Goal: Navigation & Orientation: Find specific page/section

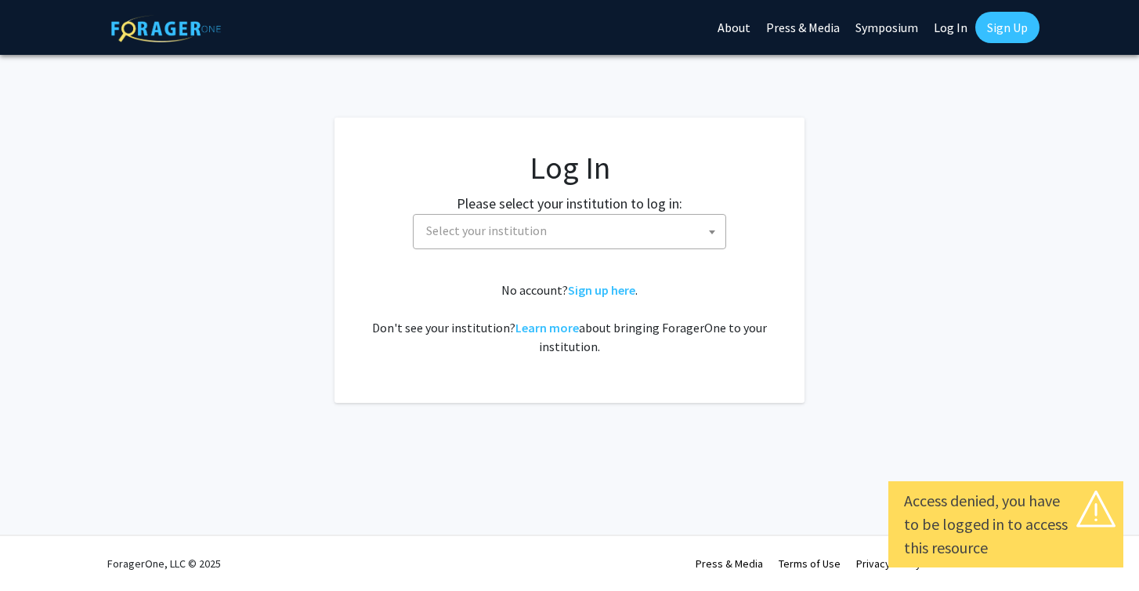
select select
click at [701, 237] on span "Select your institution" at bounding box center [573, 231] width 306 height 32
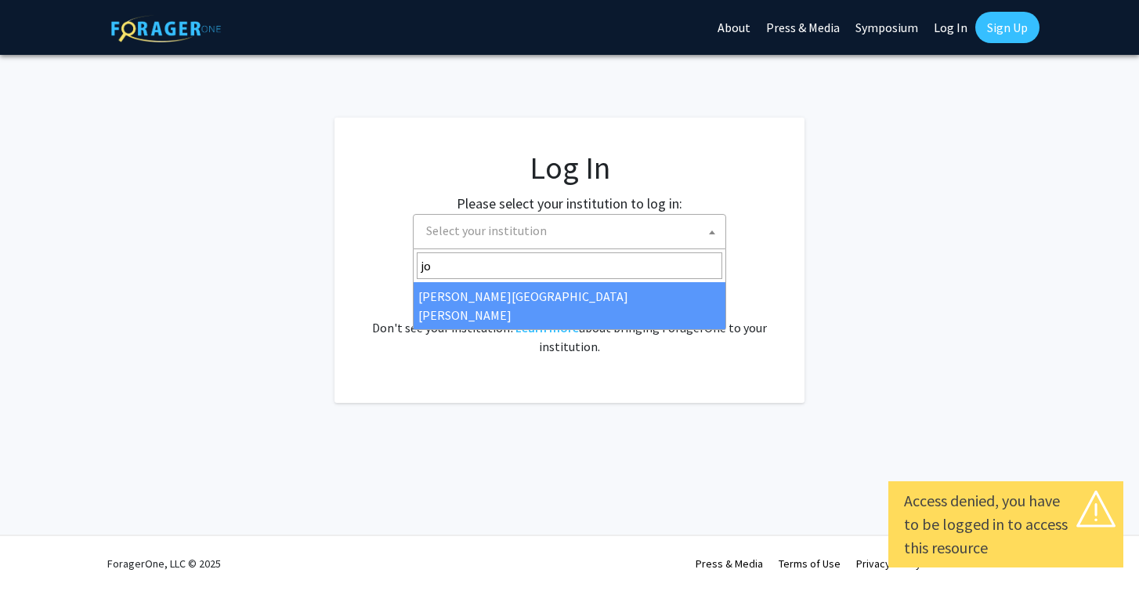
type input "joh"
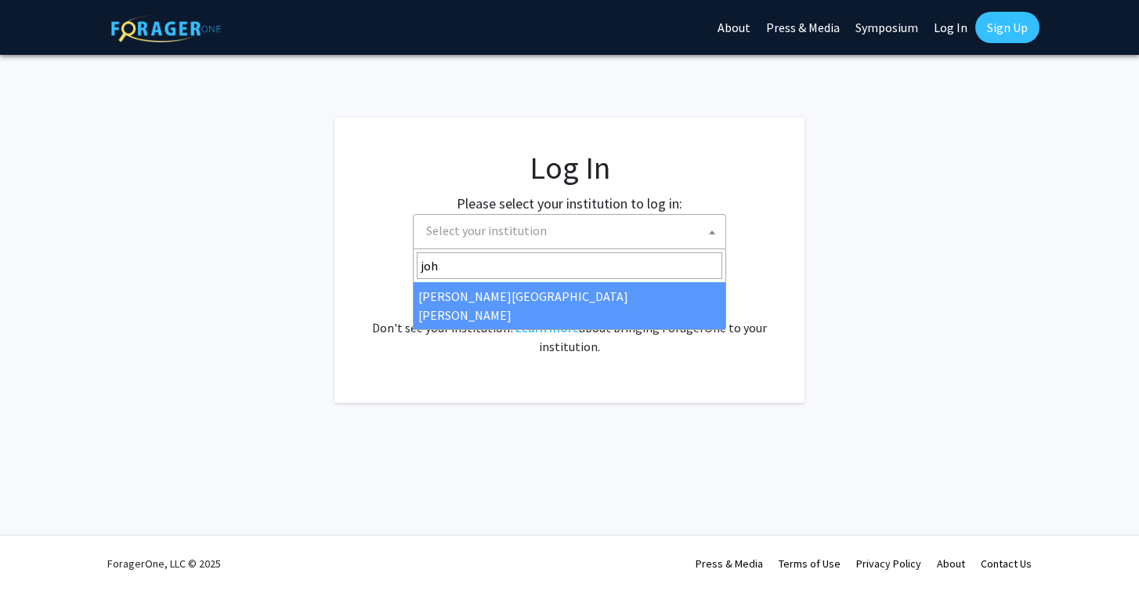
select select "1"
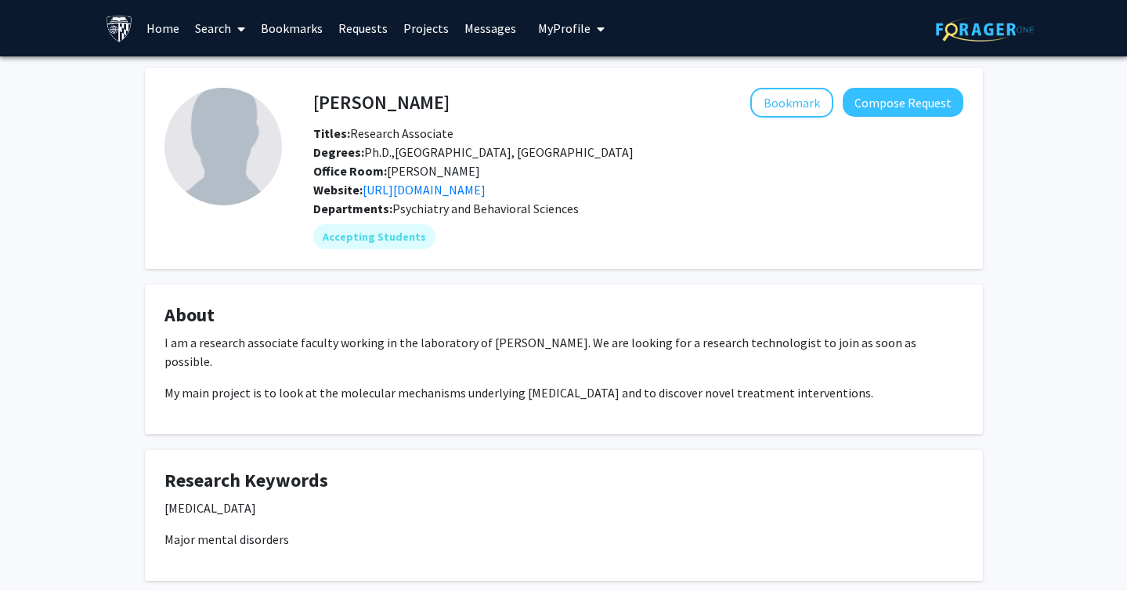
click at [179, 31] on link "Home" at bounding box center [163, 28] width 49 height 55
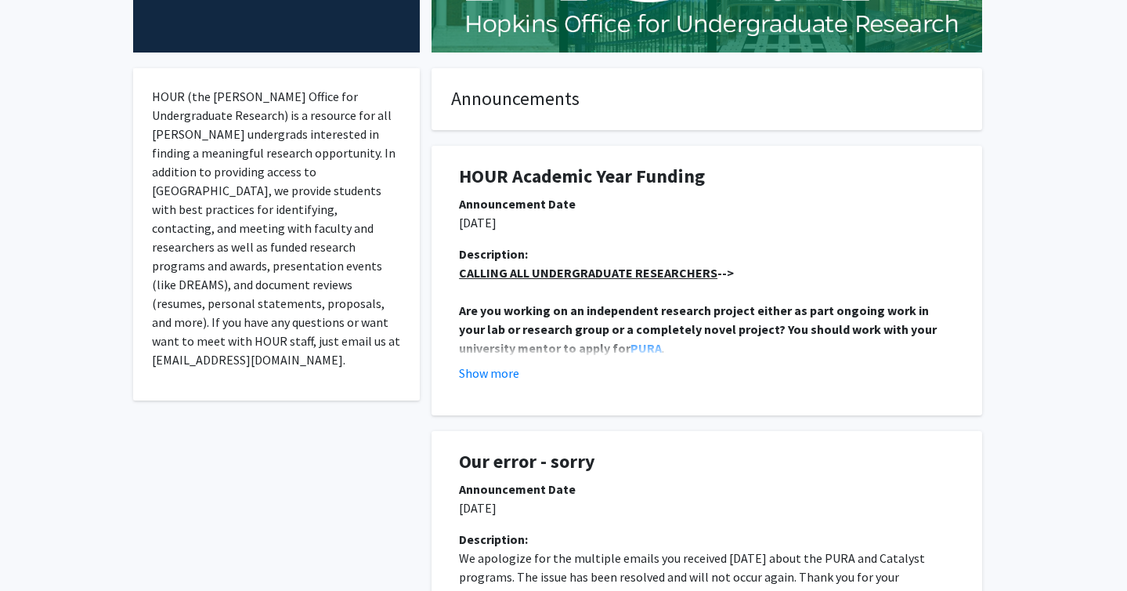
scroll to position [243, 0]
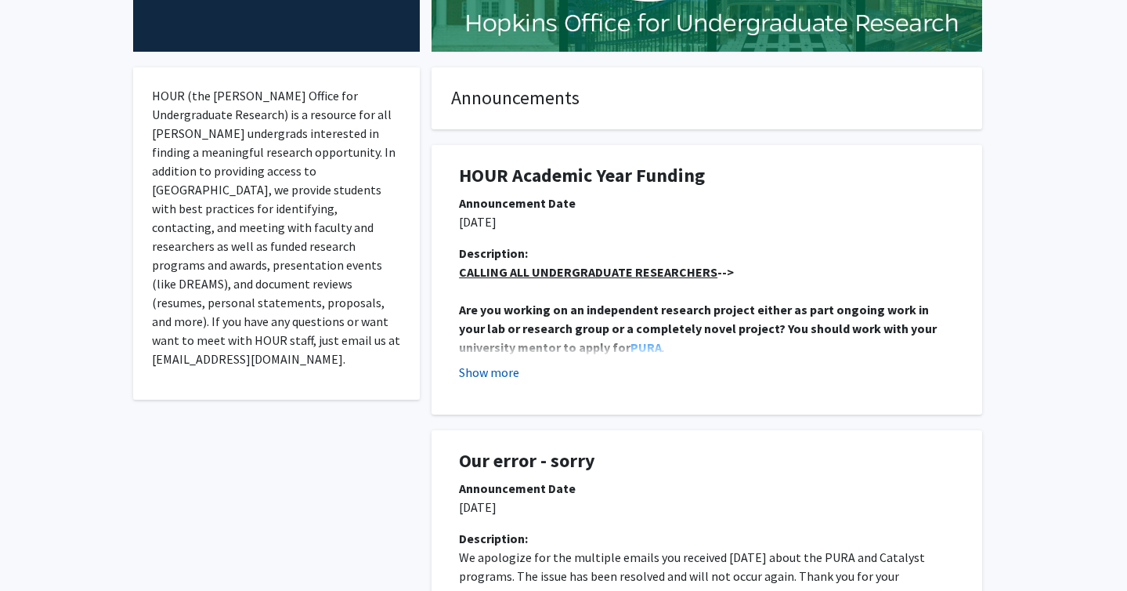
click at [484, 363] on button "Show more" at bounding box center [489, 372] width 60 height 19
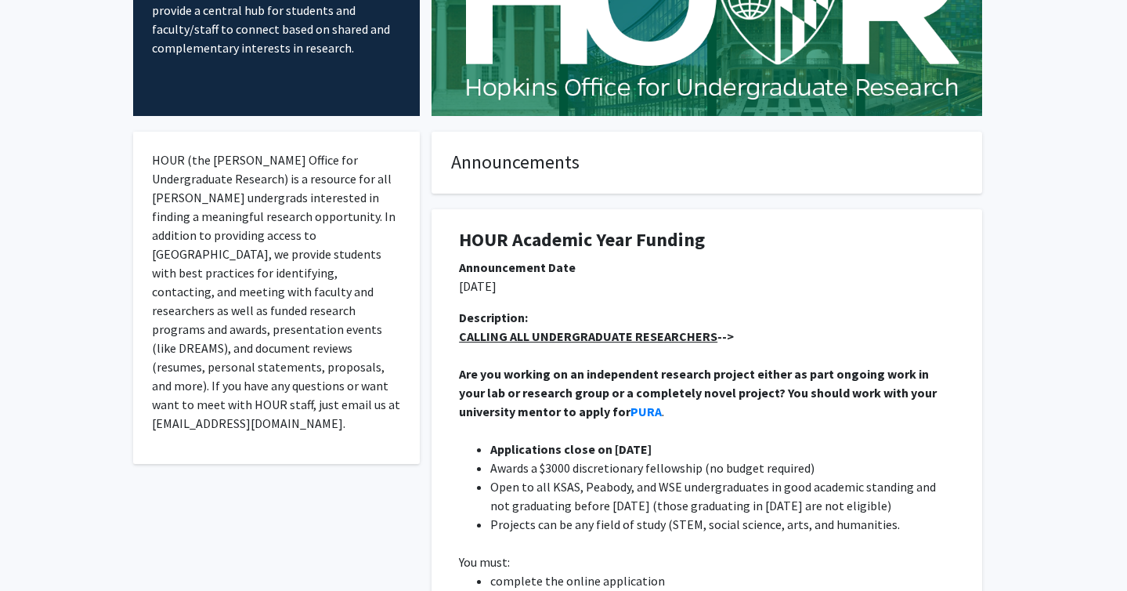
scroll to position [0, 0]
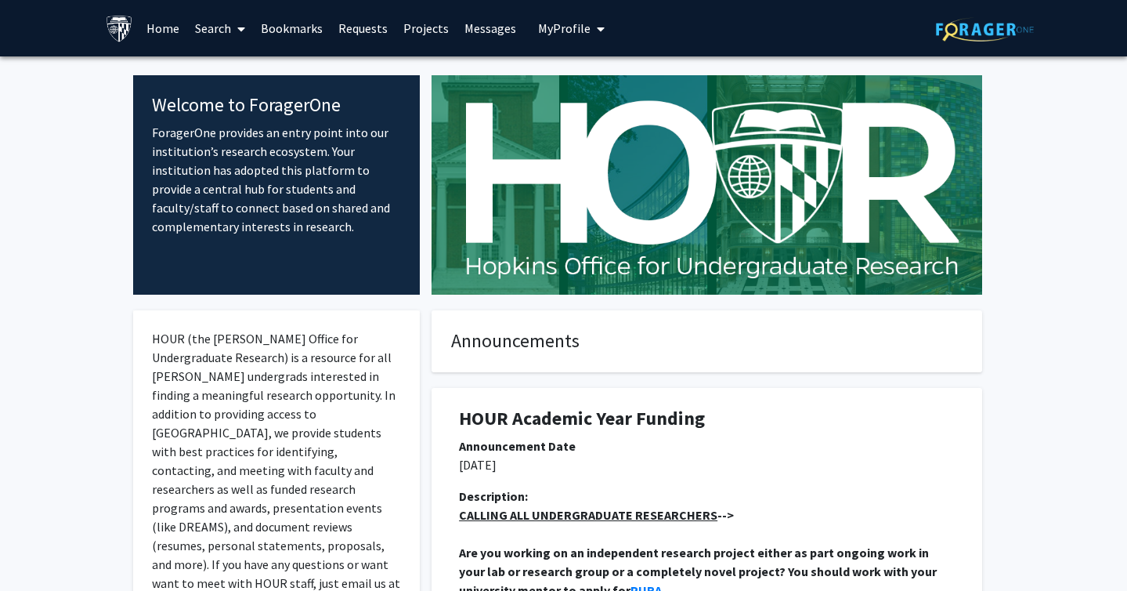
click at [232, 17] on span at bounding box center [238, 29] width 14 height 55
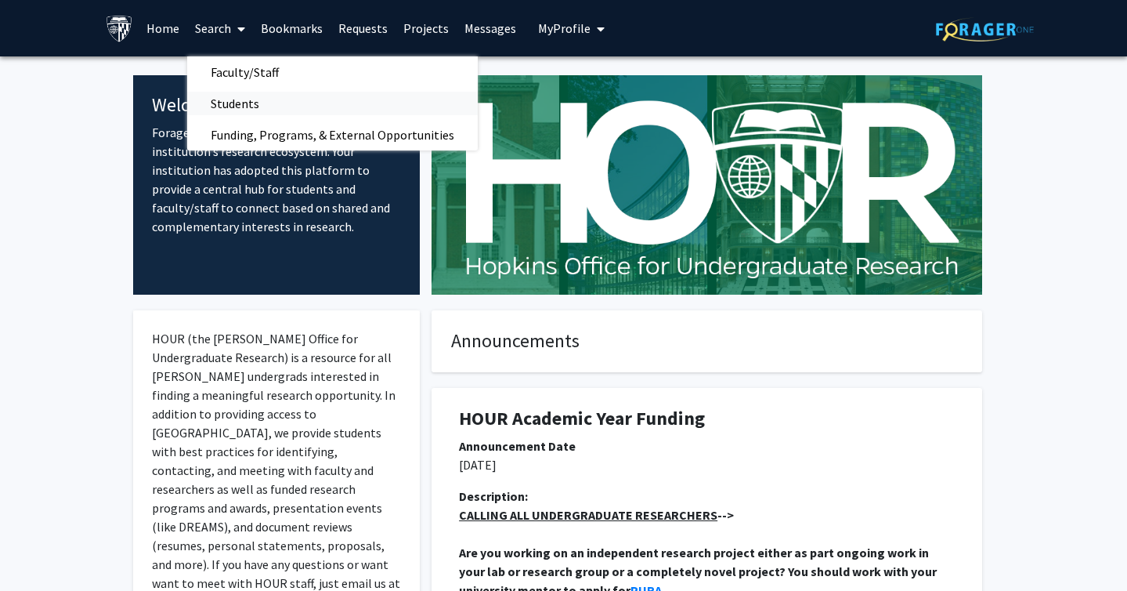
click at [237, 107] on span "Students" at bounding box center [235, 103] width 96 height 31
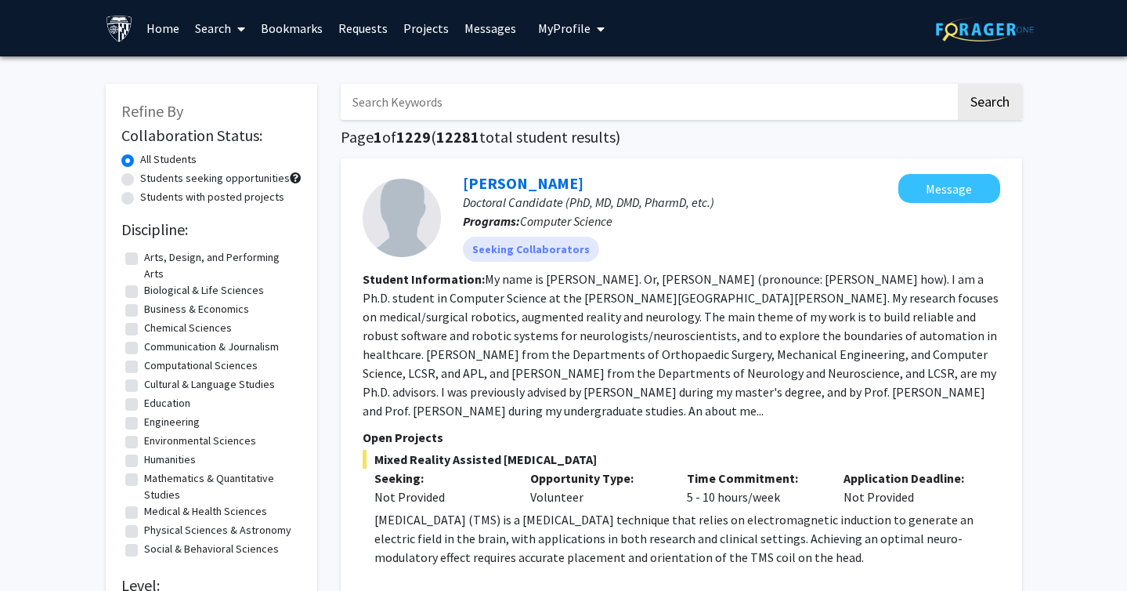
click at [204, 289] on label "Biological & Life Sciences" at bounding box center [204, 290] width 120 height 16
click at [154, 289] on input "Biological & Life Sciences" at bounding box center [149, 287] width 10 height 10
checkbox input "true"
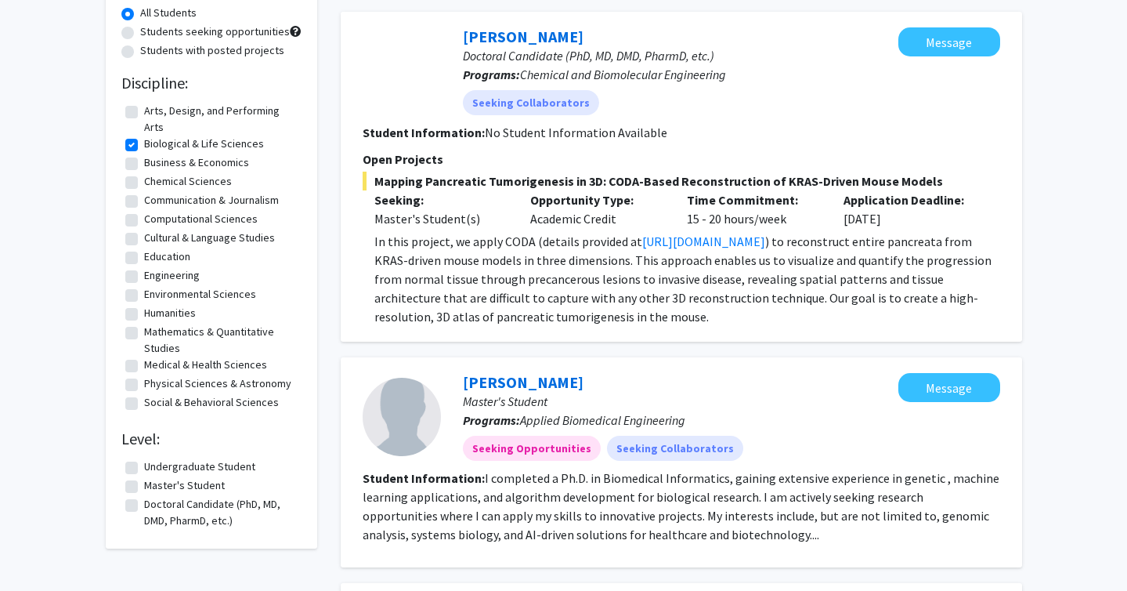
scroll to position [147, 0]
click at [187, 489] on label "Master's Student" at bounding box center [184, 484] width 81 height 16
click at [154, 487] on input "Master's Student" at bounding box center [149, 481] width 10 height 10
checkbox input "true"
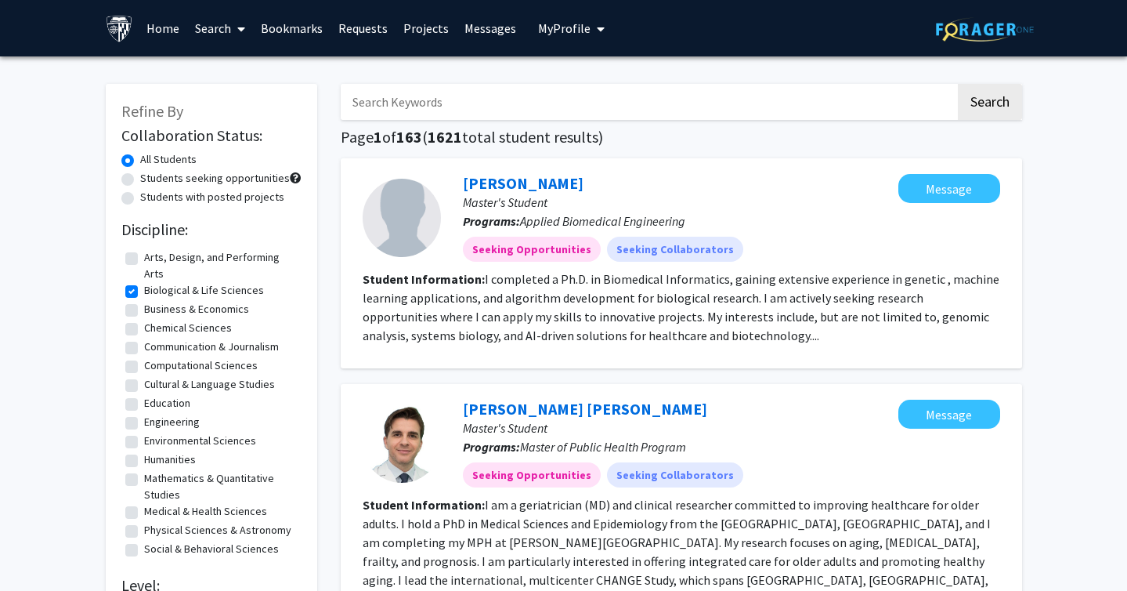
click at [411, 27] on link "Projects" at bounding box center [426, 28] width 61 height 55
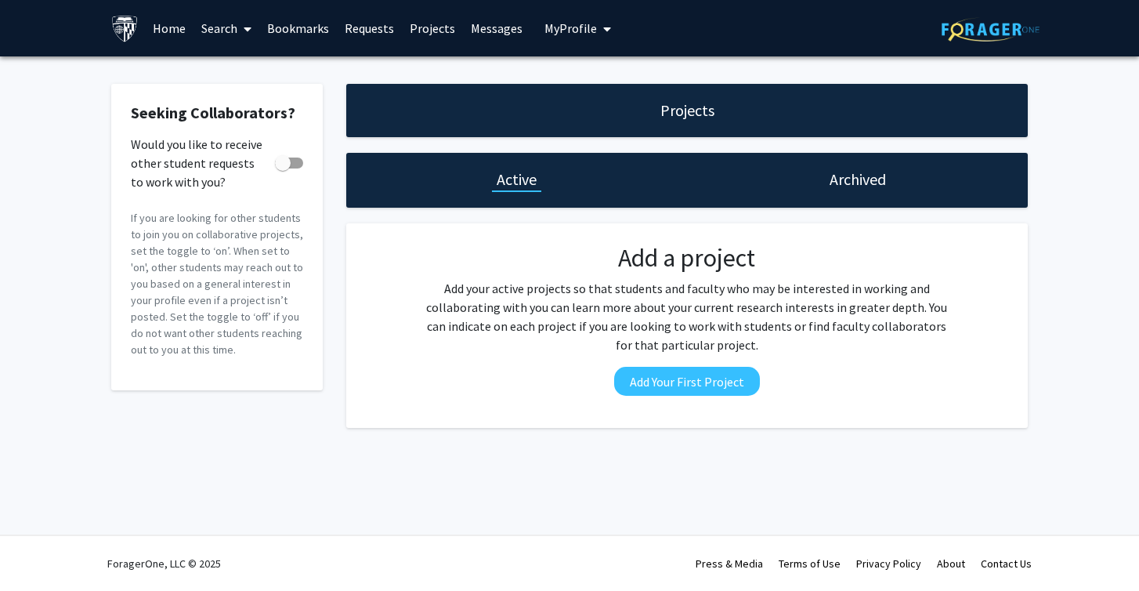
click at [325, 26] on link "Bookmarks" at bounding box center [298, 28] width 78 height 55
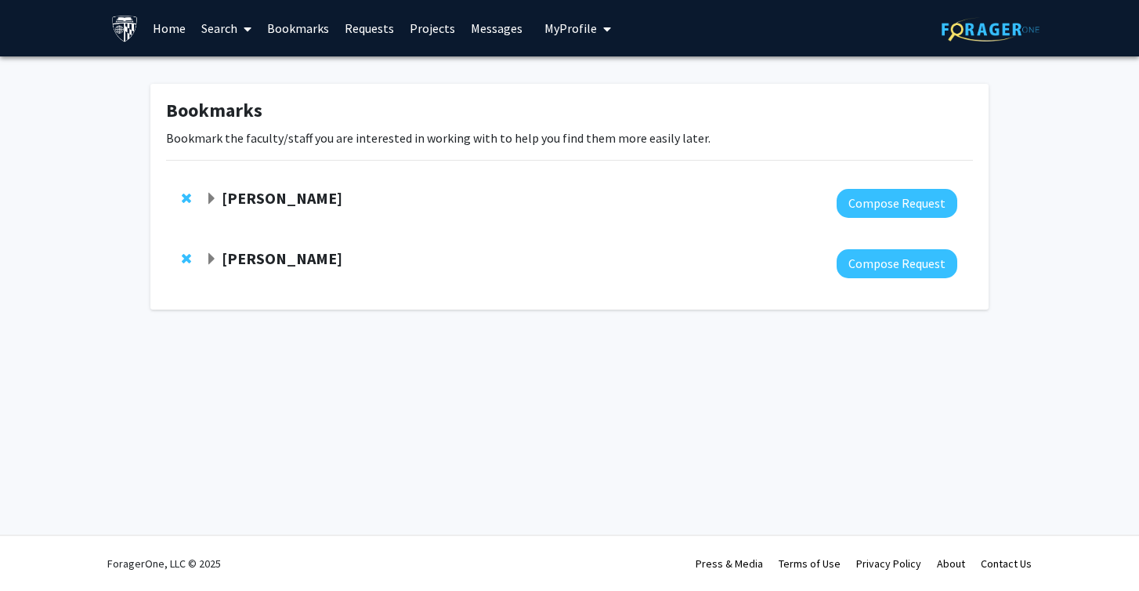
click at [306, 194] on strong "[PERSON_NAME]" at bounding box center [282, 198] width 121 height 20
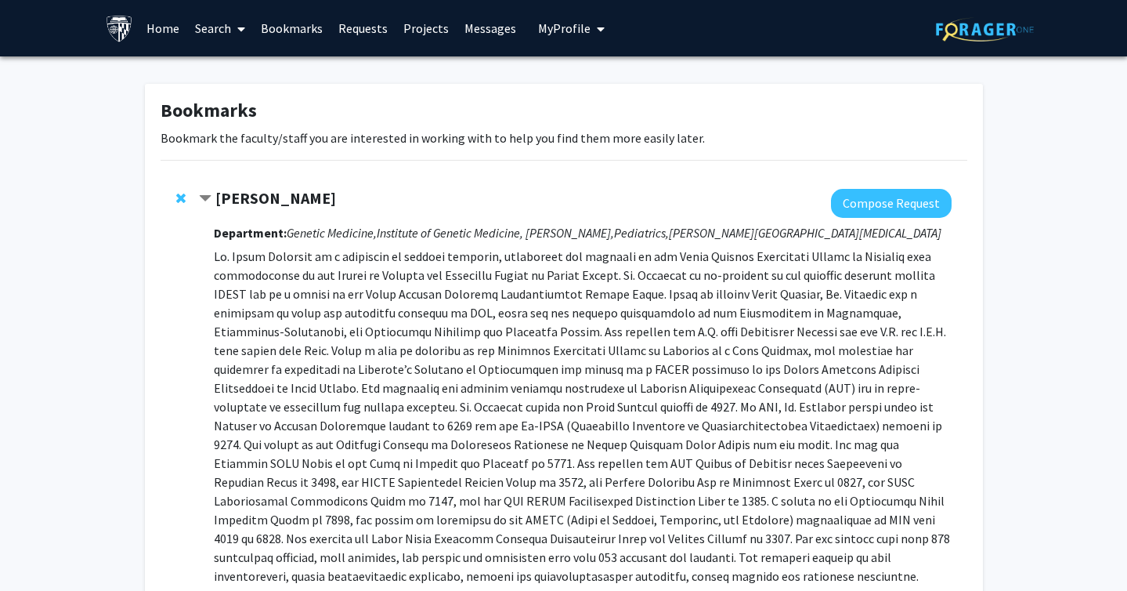
click at [306, 194] on strong "[PERSON_NAME]" at bounding box center [275, 198] width 121 height 20
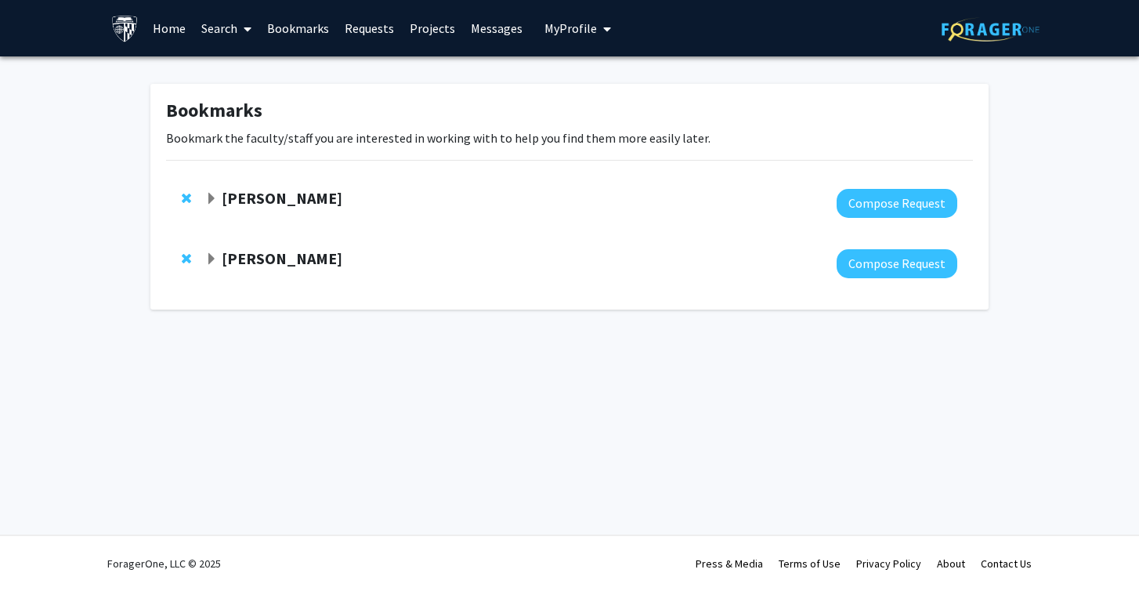
click at [297, 251] on strong "[PERSON_NAME]" at bounding box center [282, 258] width 121 height 20
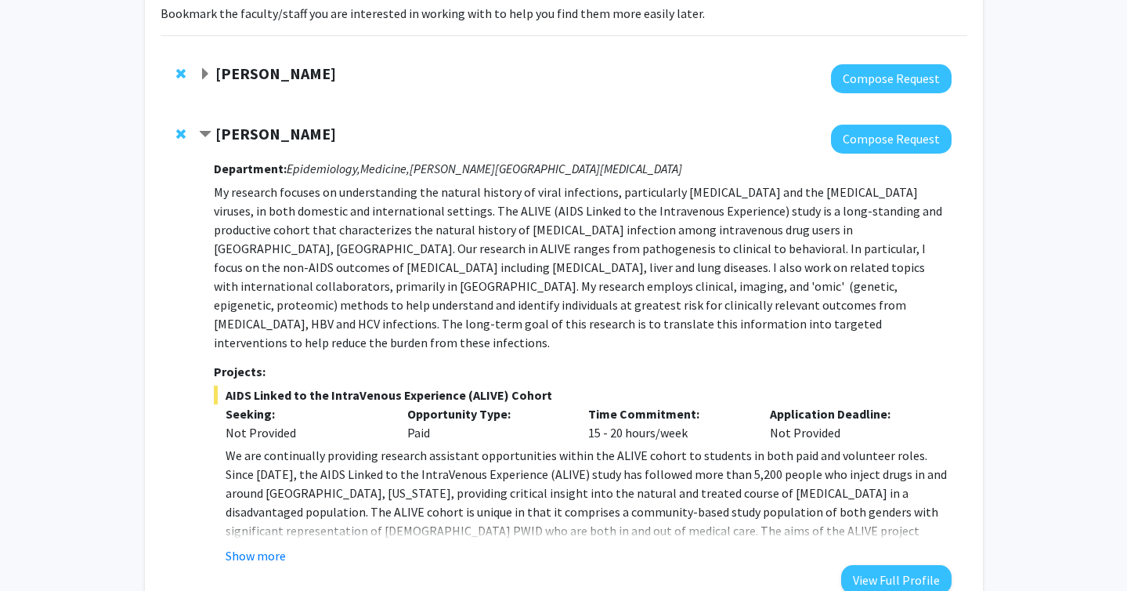
scroll to position [125, 0]
click at [295, 74] on strong "[PERSON_NAME]" at bounding box center [275, 73] width 121 height 20
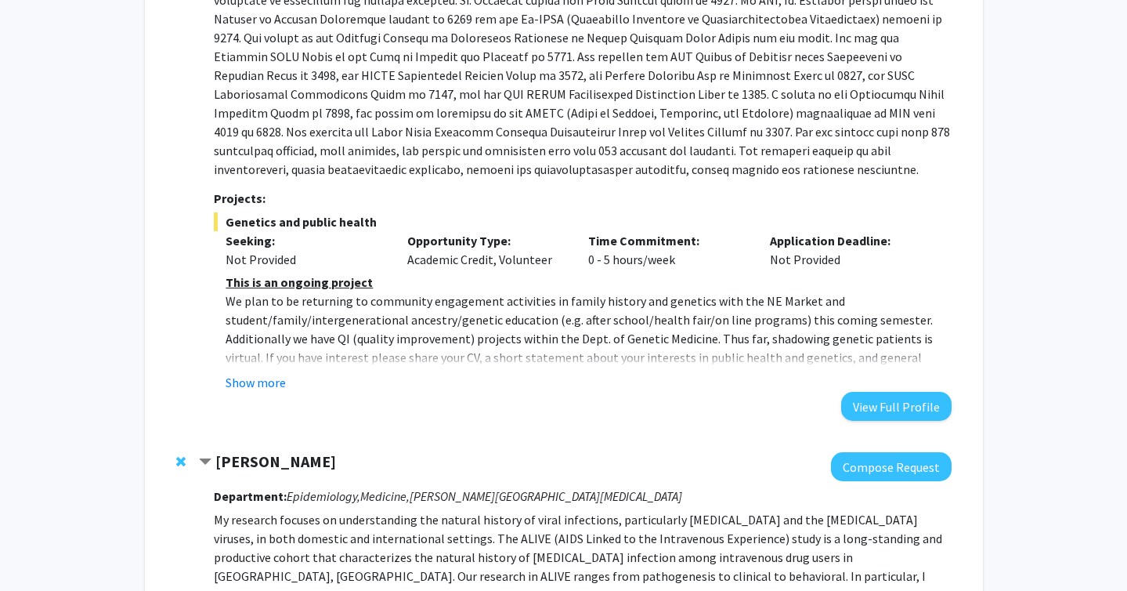
scroll to position [425, 0]
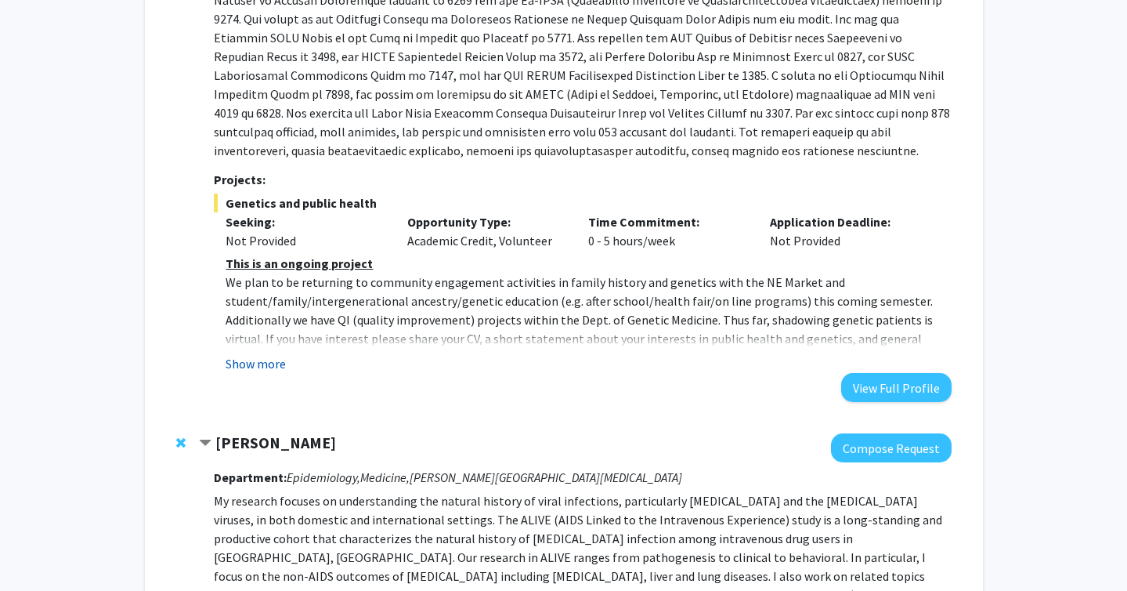
click at [267, 365] on button "Show more" at bounding box center [256, 363] width 60 height 19
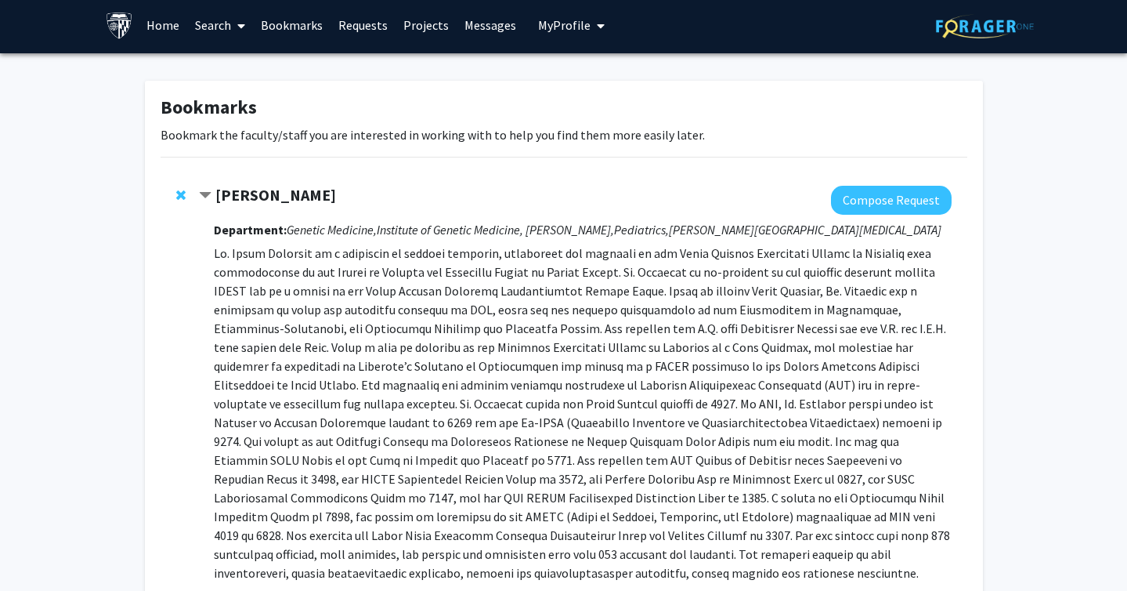
scroll to position [0, 0]
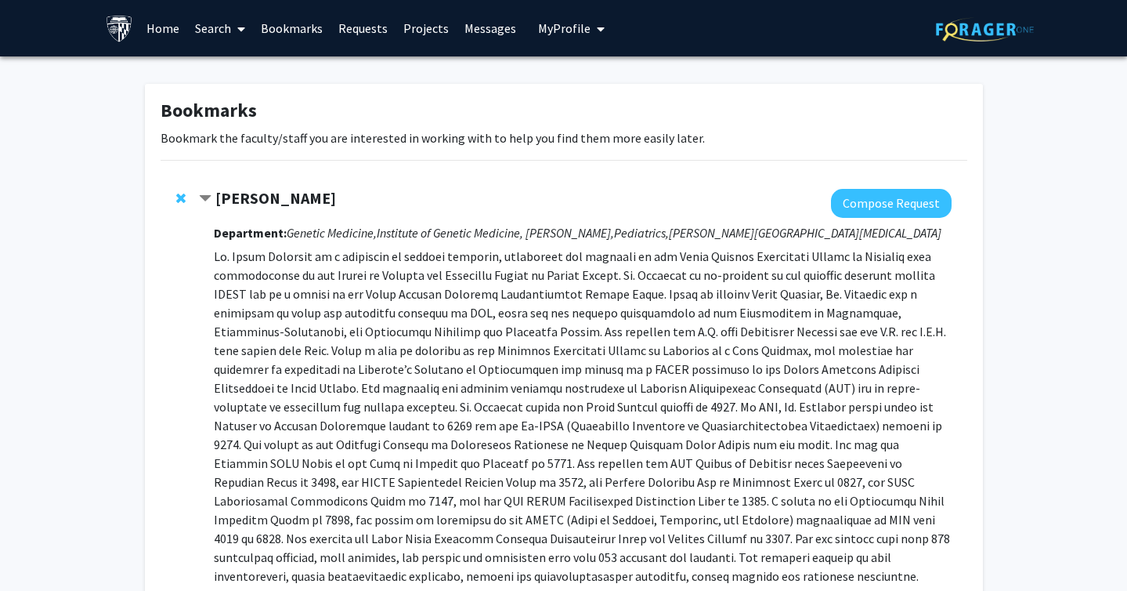
click at [264, 198] on strong "[PERSON_NAME]" at bounding box center [275, 198] width 121 height 20
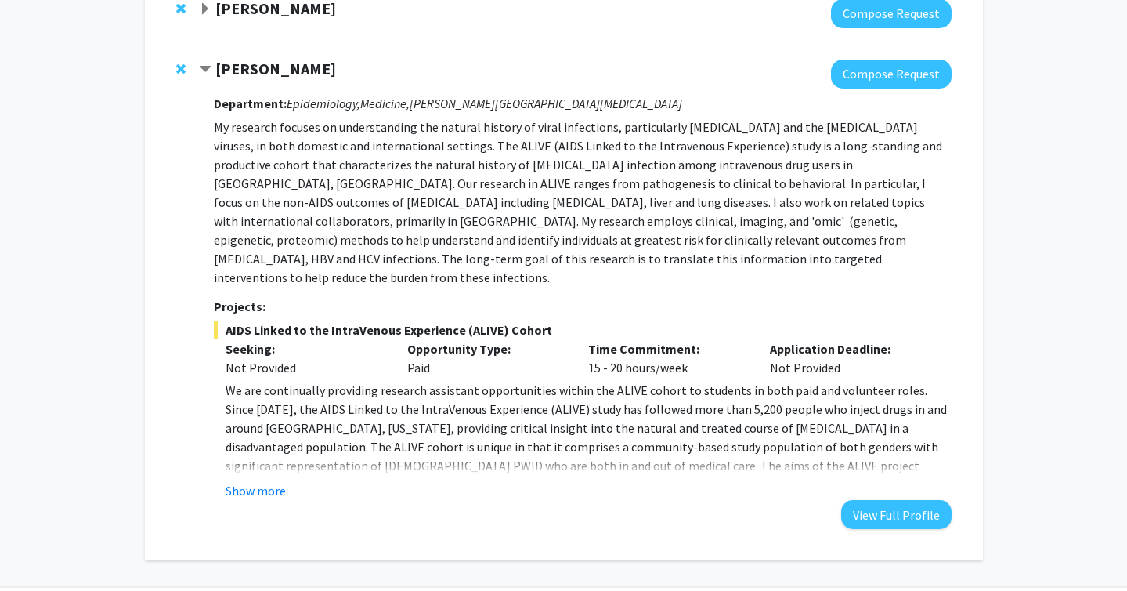
scroll to position [192, 0]
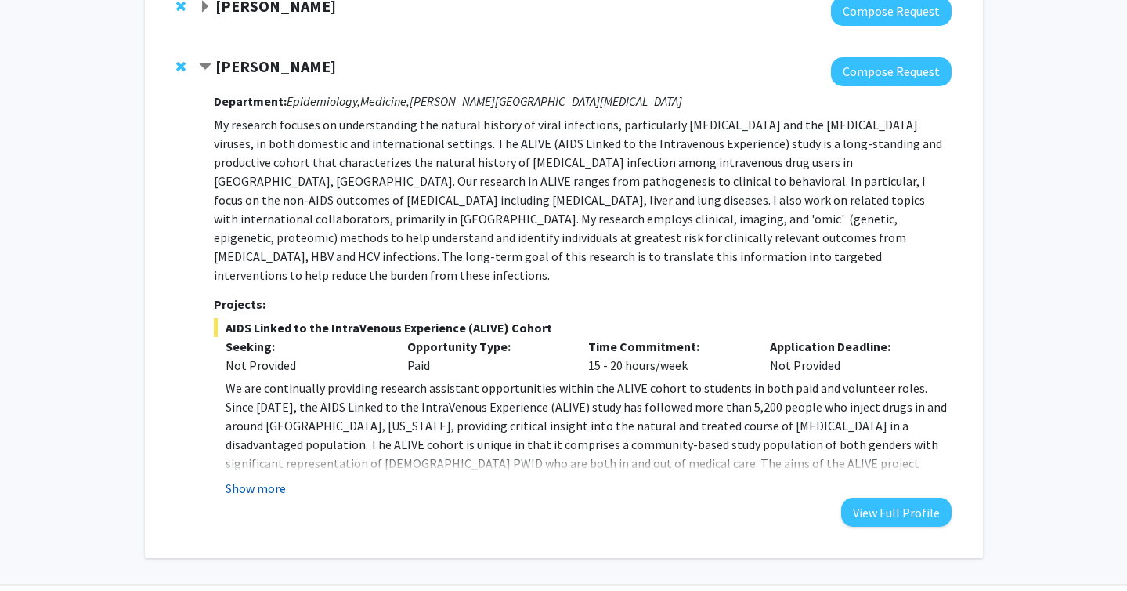
click at [266, 479] on button "Show more" at bounding box center [256, 488] width 60 height 19
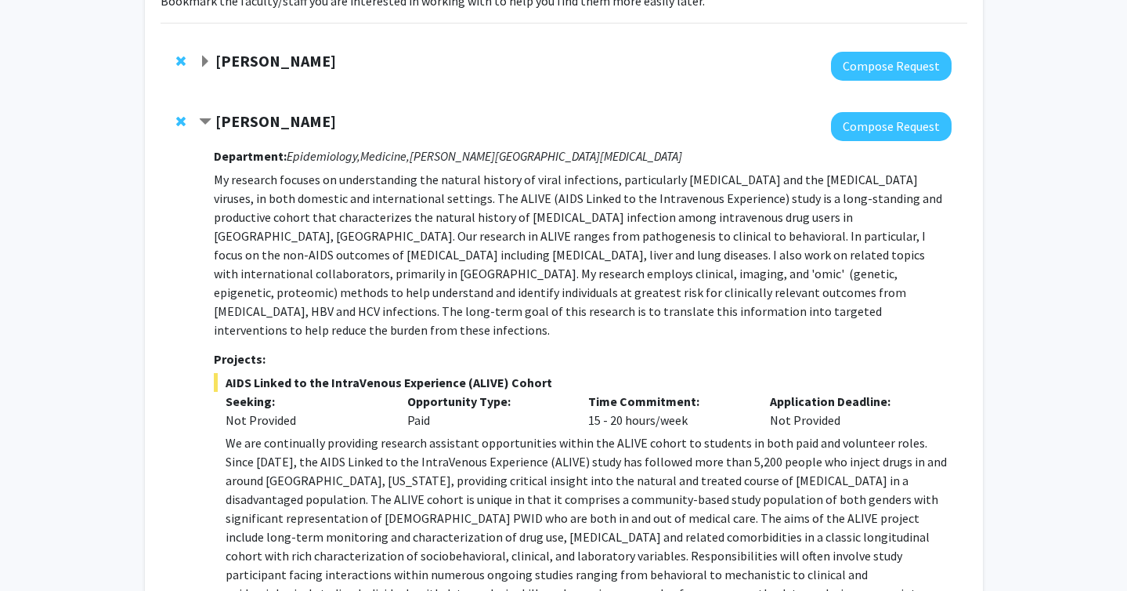
scroll to position [0, 0]
